Goal: Transaction & Acquisition: Purchase product/service

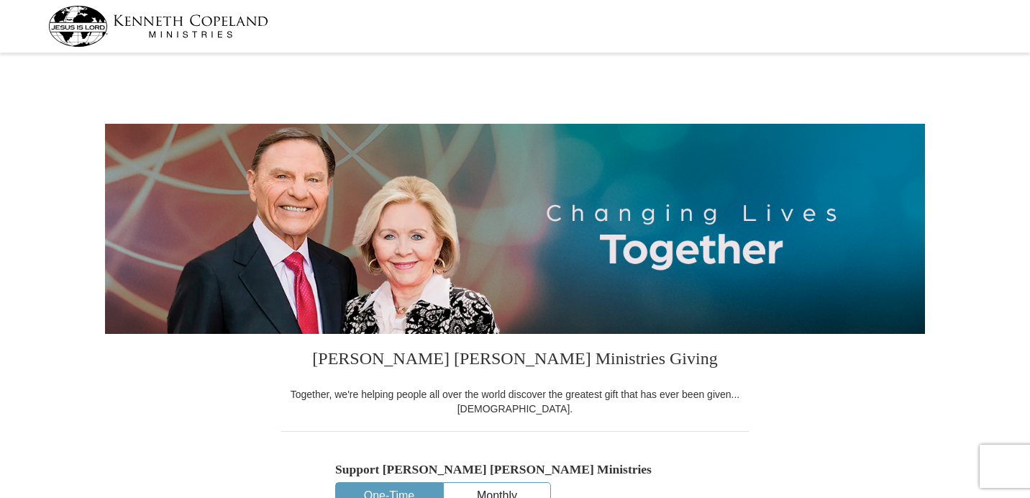
select select "FL"
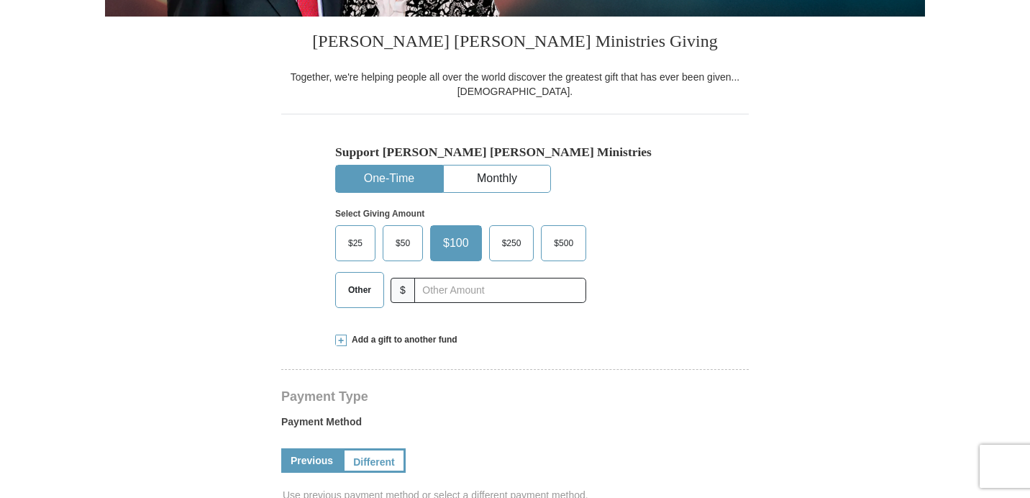
scroll to position [331, 0]
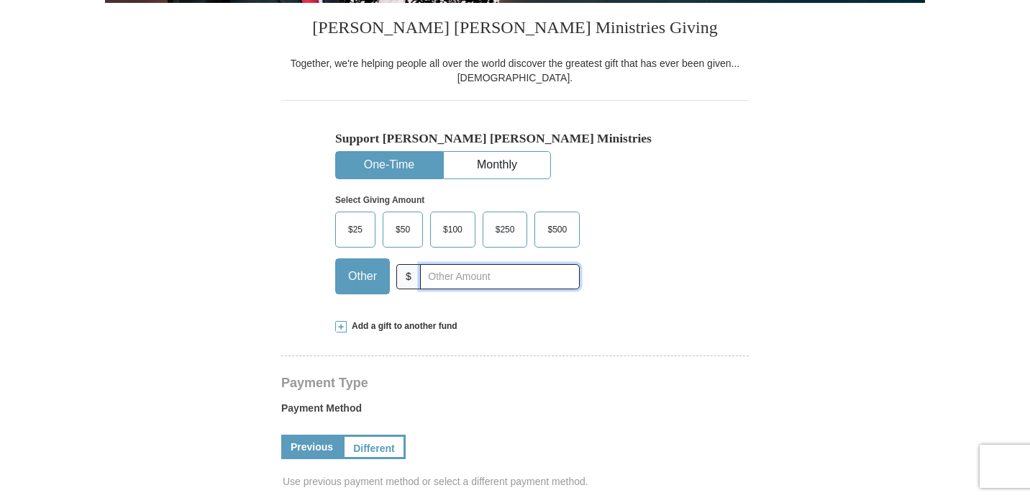
click at [542, 275] on input "text" at bounding box center [500, 276] width 160 height 25
type input "60.00"
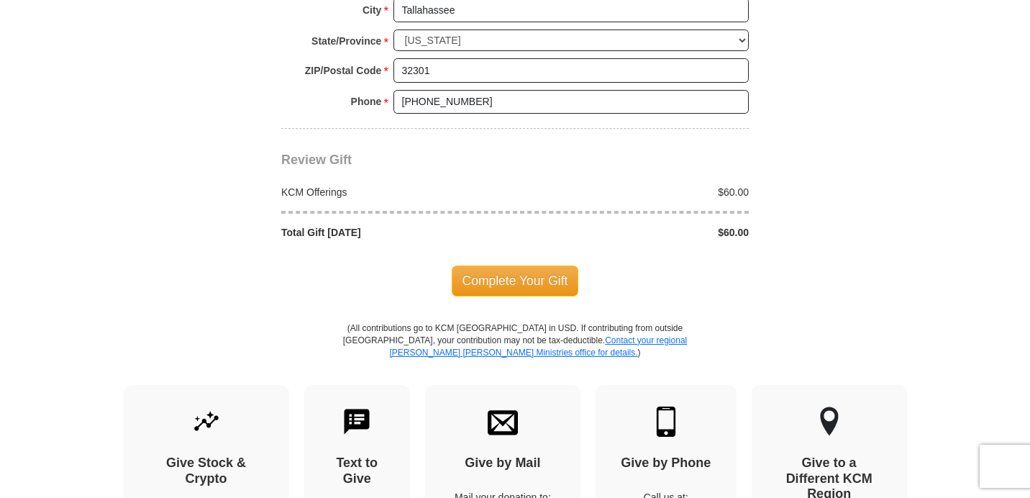
scroll to position [1228, 0]
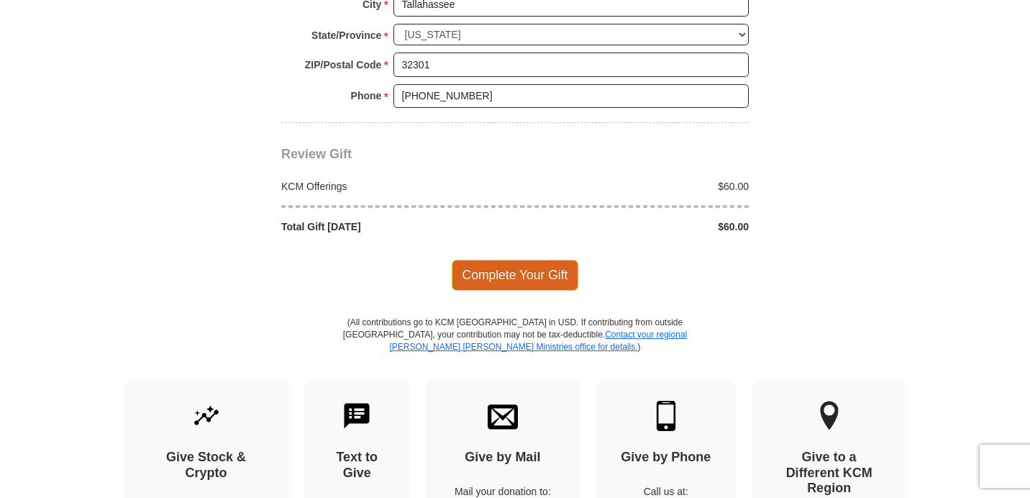
click at [532, 285] on span "Complete Your Gift" at bounding box center [515, 275] width 127 height 30
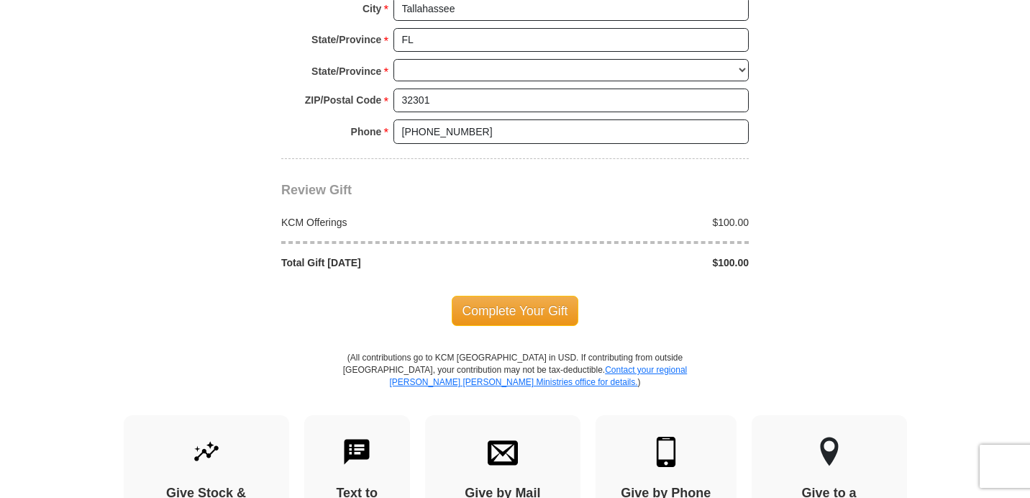
select select "FL"
